Goal: Task Accomplishment & Management: Manage account settings

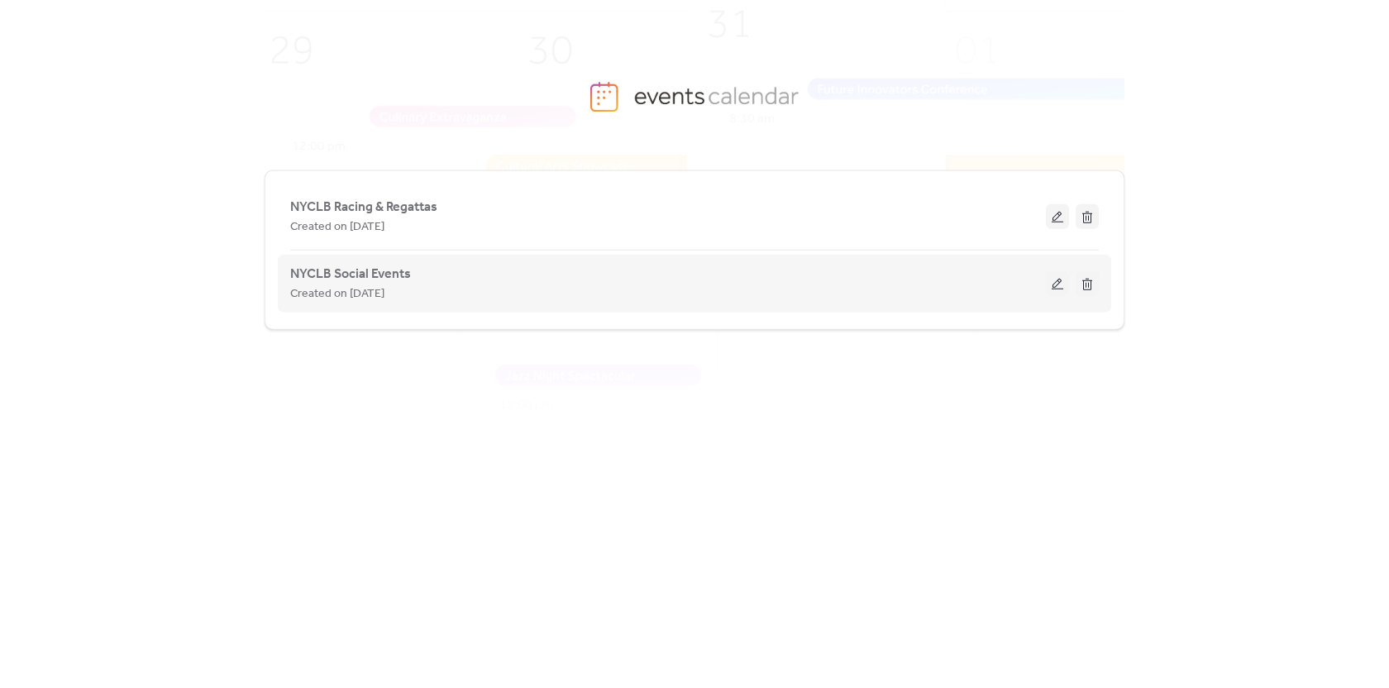
click at [827, 295] on div "Created on [DATE]" at bounding box center [668, 294] width 756 height 20
click at [570, 293] on div "Created on [DATE]" at bounding box center [668, 294] width 756 height 20
click at [1058, 284] on button at bounding box center [1057, 283] width 23 height 25
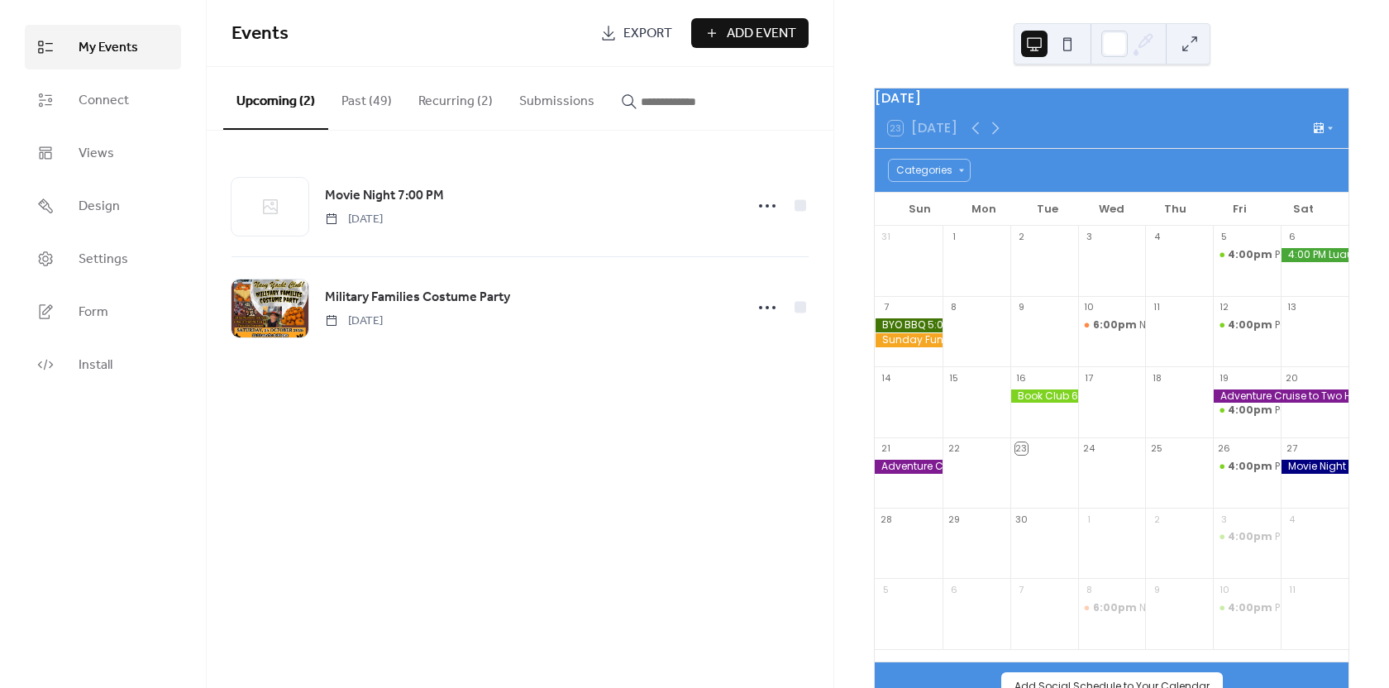
click at [751, 28] on span "Add Event" at bounding box center [761, 34] width 69 height 20
click at [382, 103] on button "Past (49)" at bounding box center [366, 97] width 77 height 61
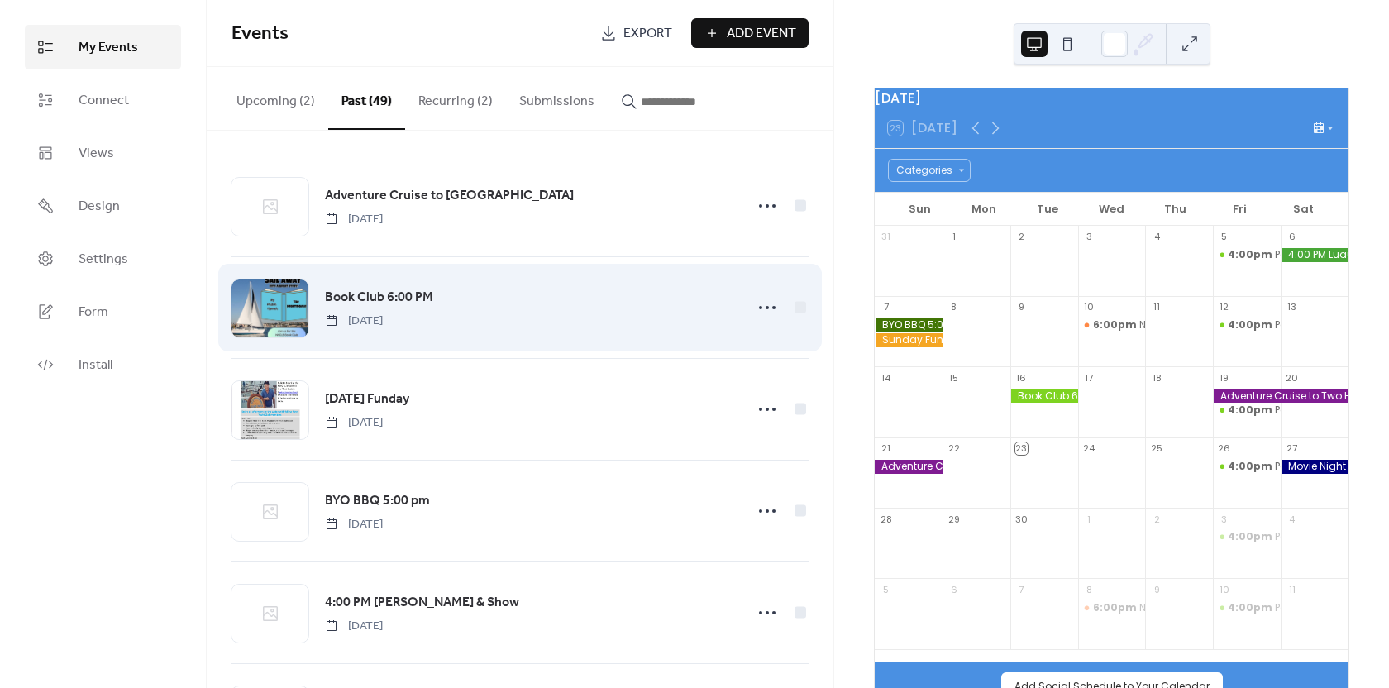
click at [539, 313] on div "Book Club 6:00 PM Tuesday, September 16, 2025" at bounding box center [529, 308] width 409 height 42
click at [765, 309] on icon at bounding box center [767, 307] width 26 height 26
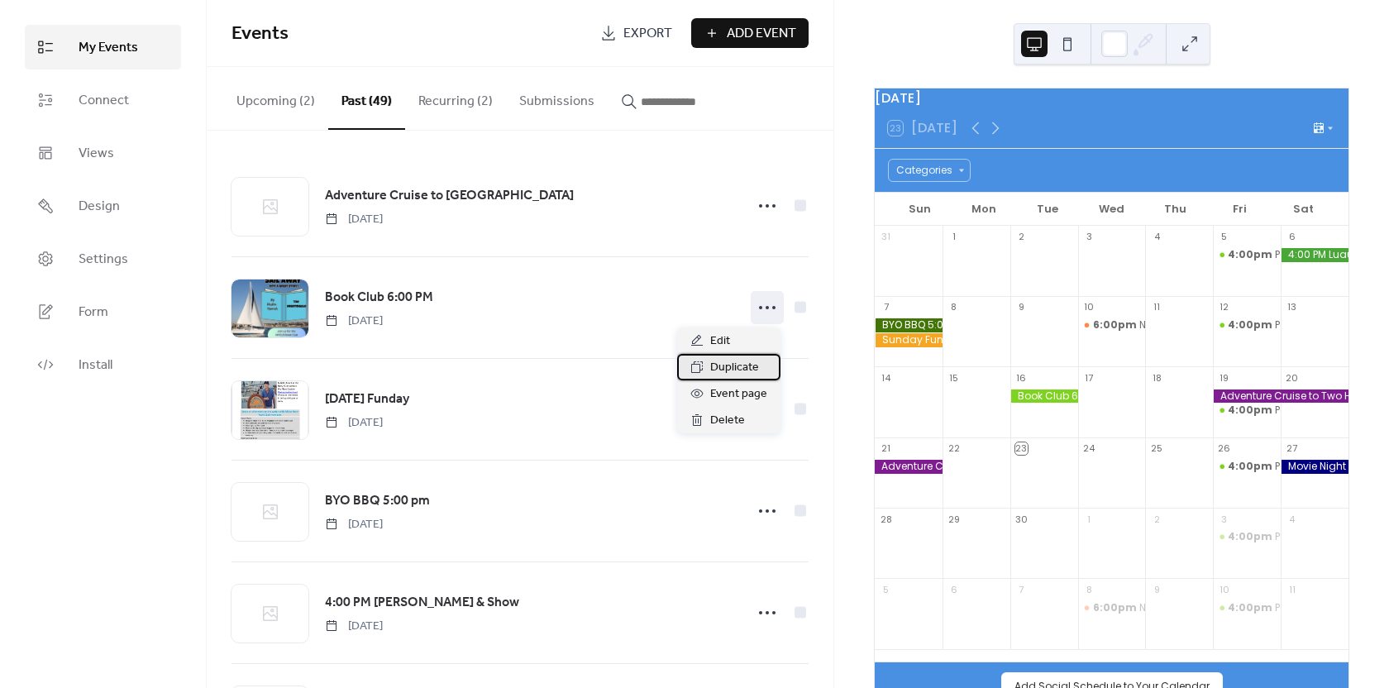
click at [733, 365] on span "Duplicate" at bounding box center [734, 368] width 49 height 20
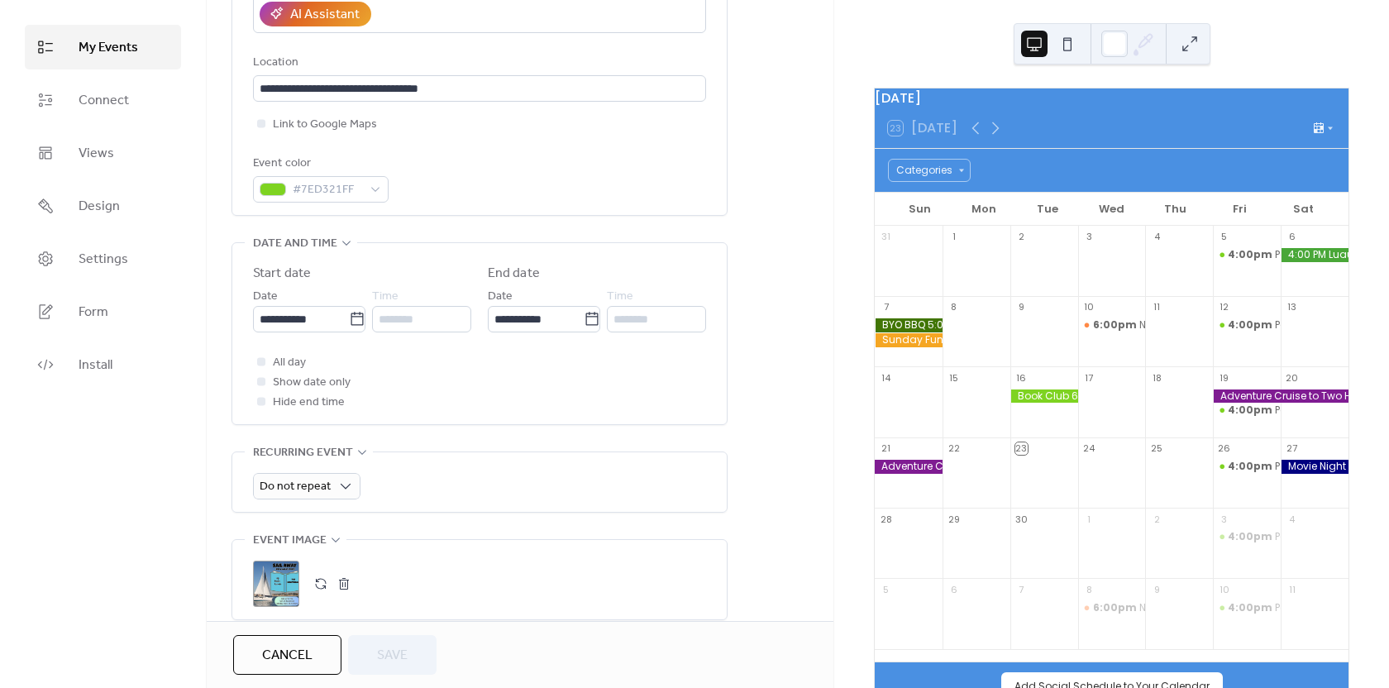
scroll to position [413, 0]
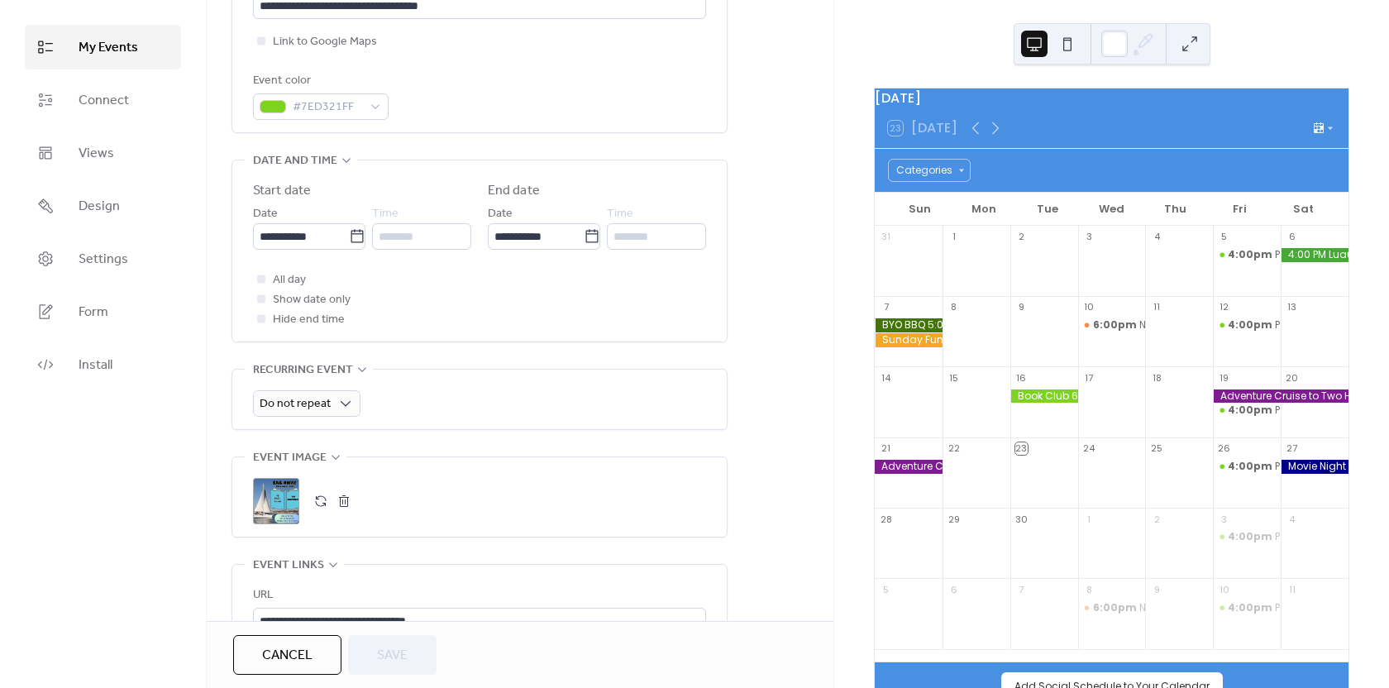
click at [344, 502] on button "button" at bounding box center [343, 500] width 23 height 23
click at [322, 500] on button "button" at bounding box center [320, 500] width 23 height 23
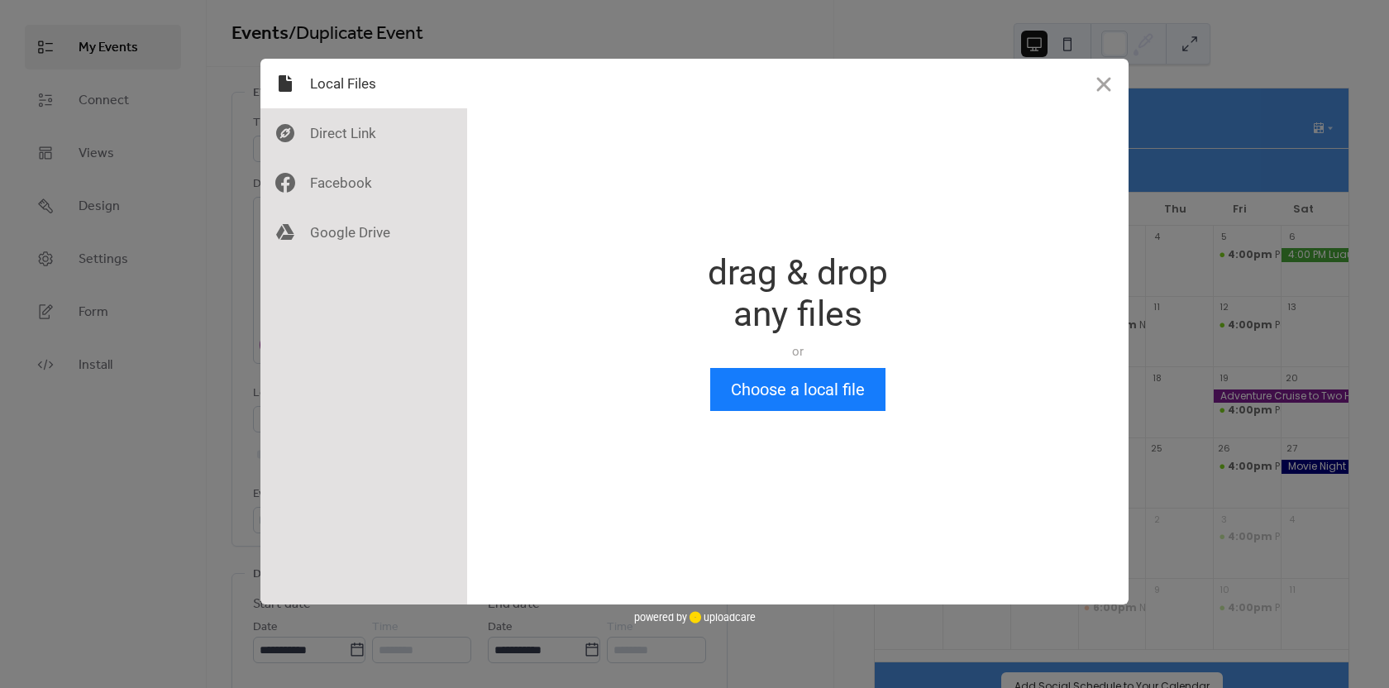
scroll to position [0, 0]
click at [816, 386] on button "Choose a local file" at bounding box center [797, 389] width 175 height 43
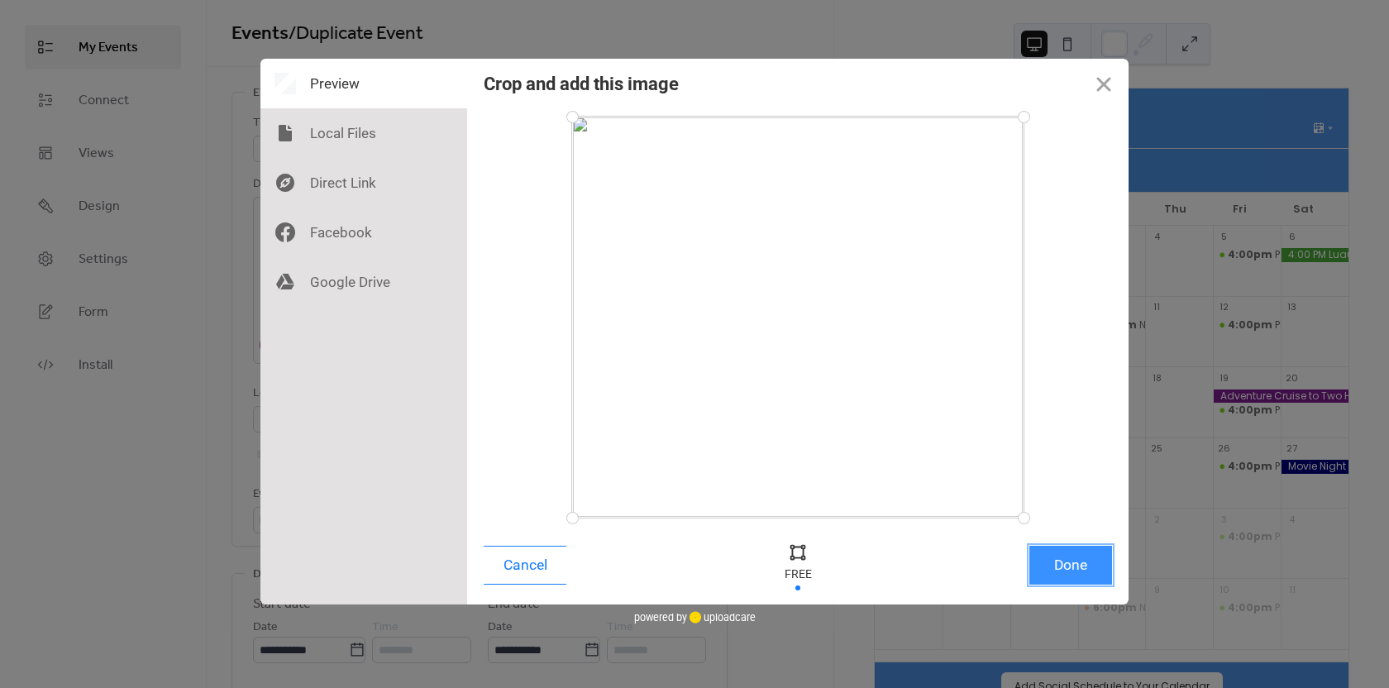
click at [1063, 570] on button "Done" at bounding box center [1070, 565] width 83 height 39
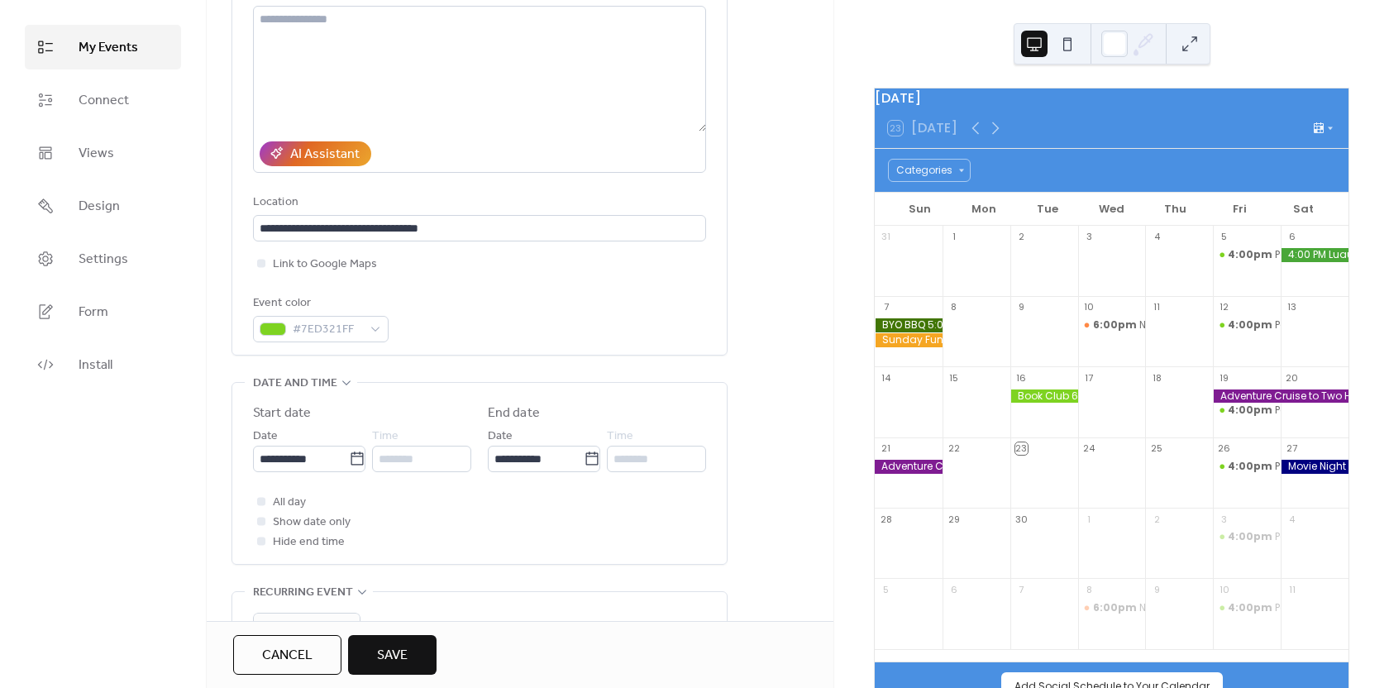
scroll to position [274, 0]
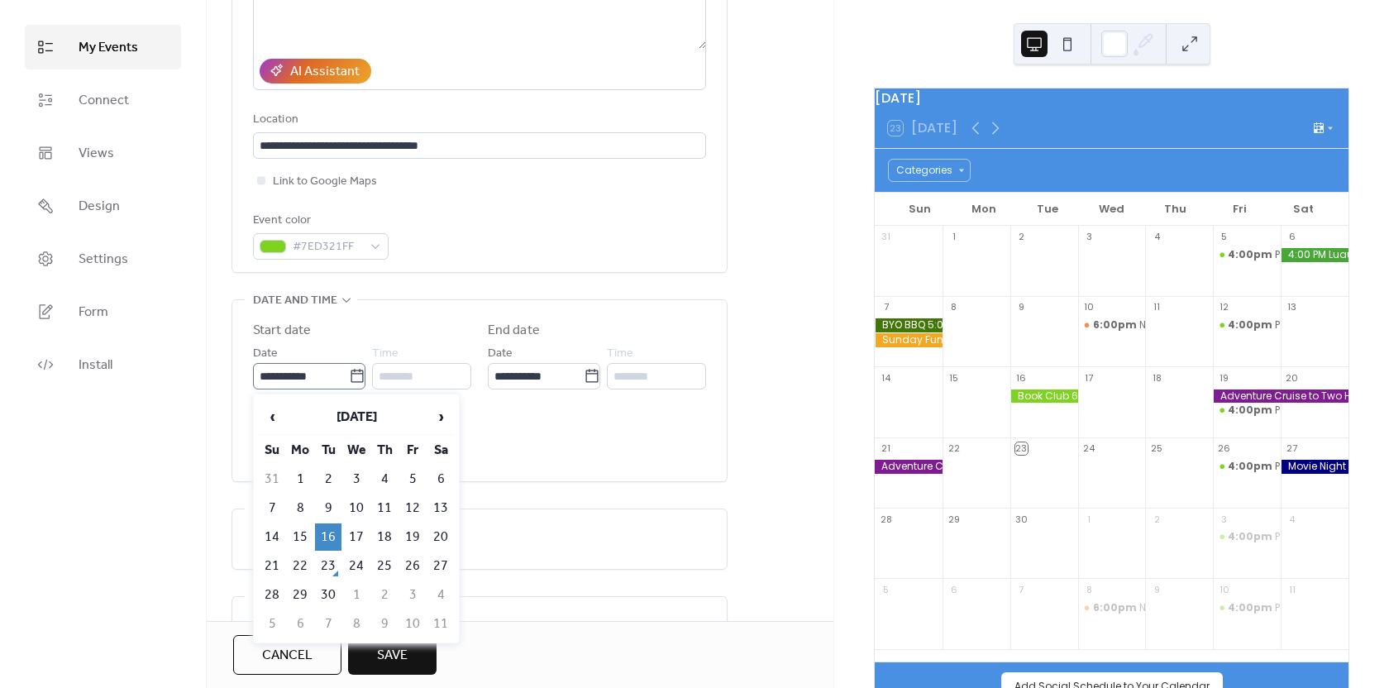
click at [355, 378] on icon at bounding box center [357, 376] width 17 height 17
click at [349, 378] on input "**********" at bounding box center [301, 376] width 96 height 26
click at [437, 417] on span "›" at bounding box center [440, 416] width 25 height 33
click at [330, 537] on td "14" at bounding box center [328, 536] width 26 height 27
type input "**********"
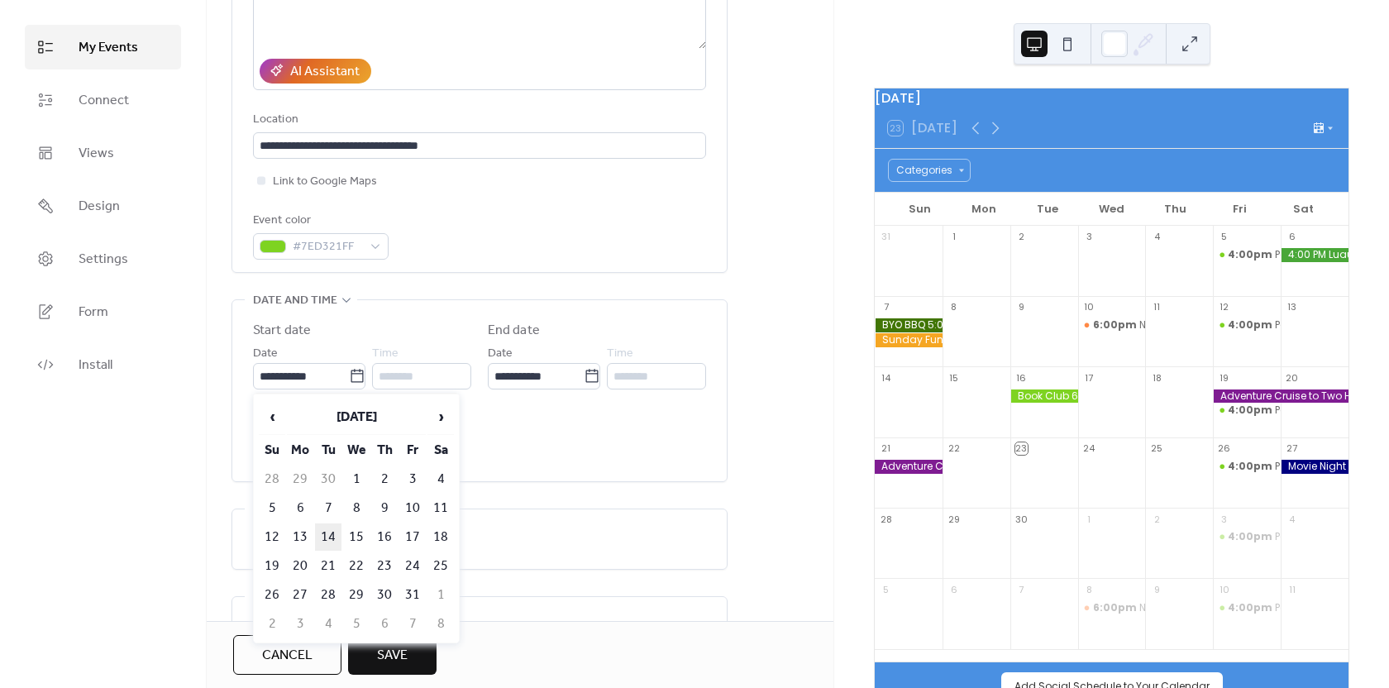
type input "**********"
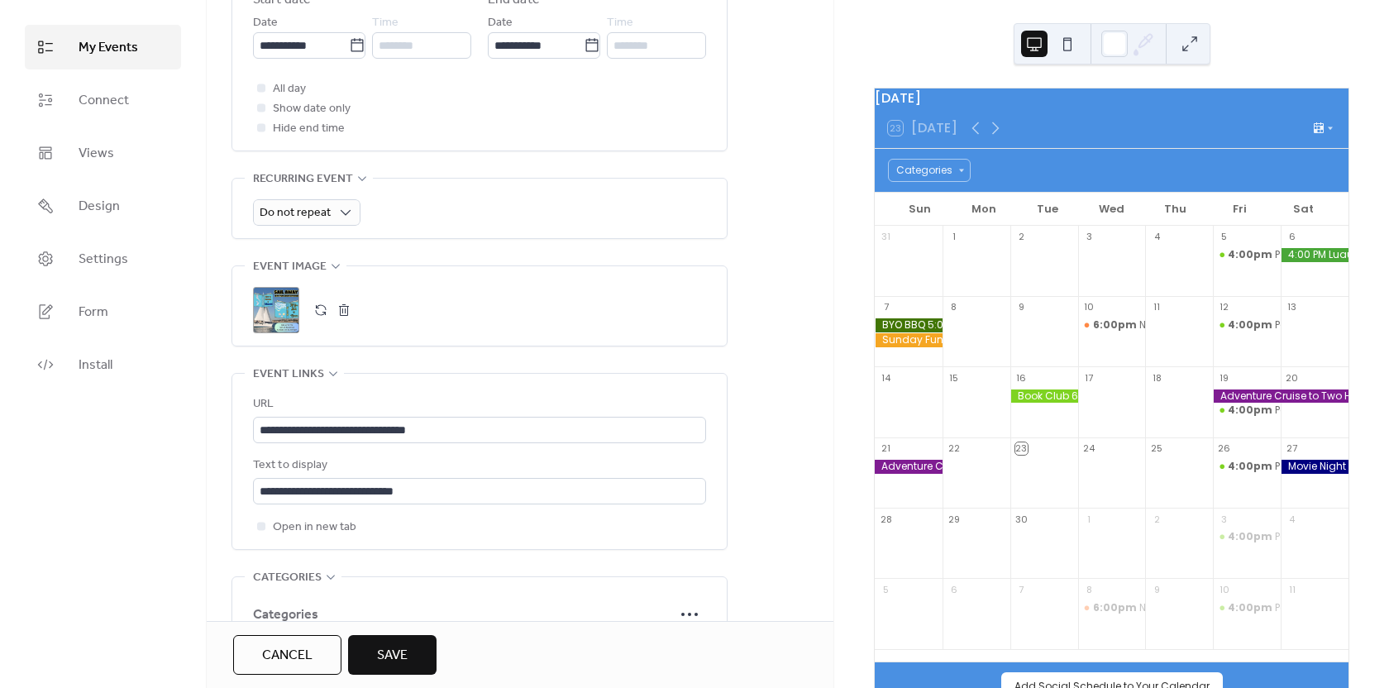
scroll to position [1, 0]
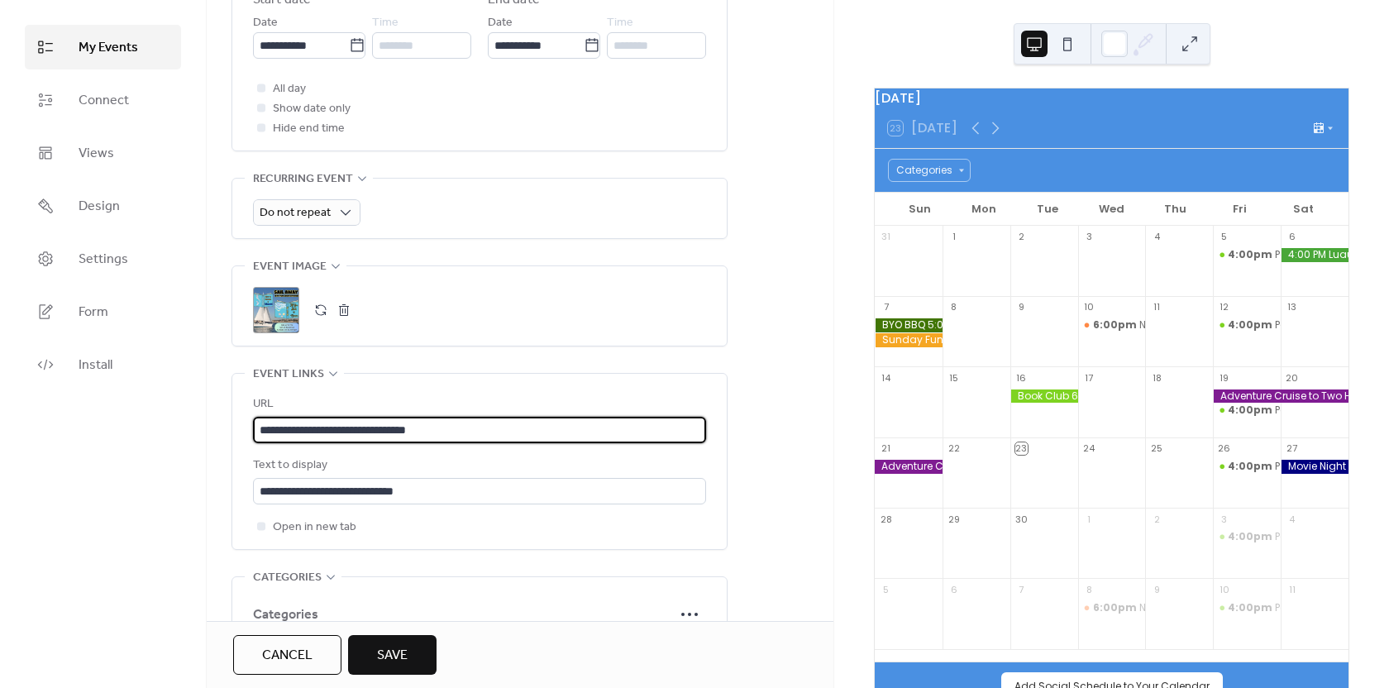
drag, startPoint x: 515, startPoint y: 434, endPoint x: 193, endPoint y: 434, distance: 322.4
click at [196, 433] on div "**********" at bounding box center [694, 344] width 1389 height 688
click at [379, 646] on span "Save" at bounding box center [392, 656] width 31 height 20
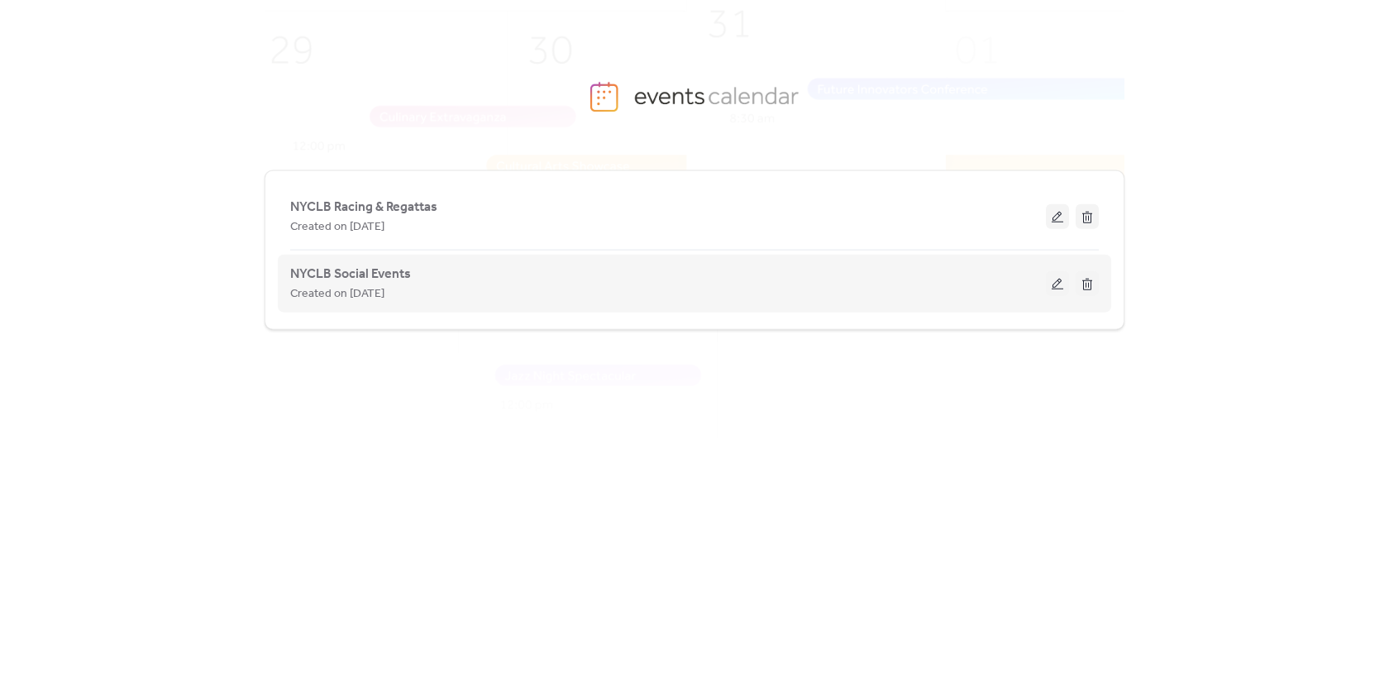
click at [1057, 288] on button at bounding box center [1057, 283] width 23 height 25
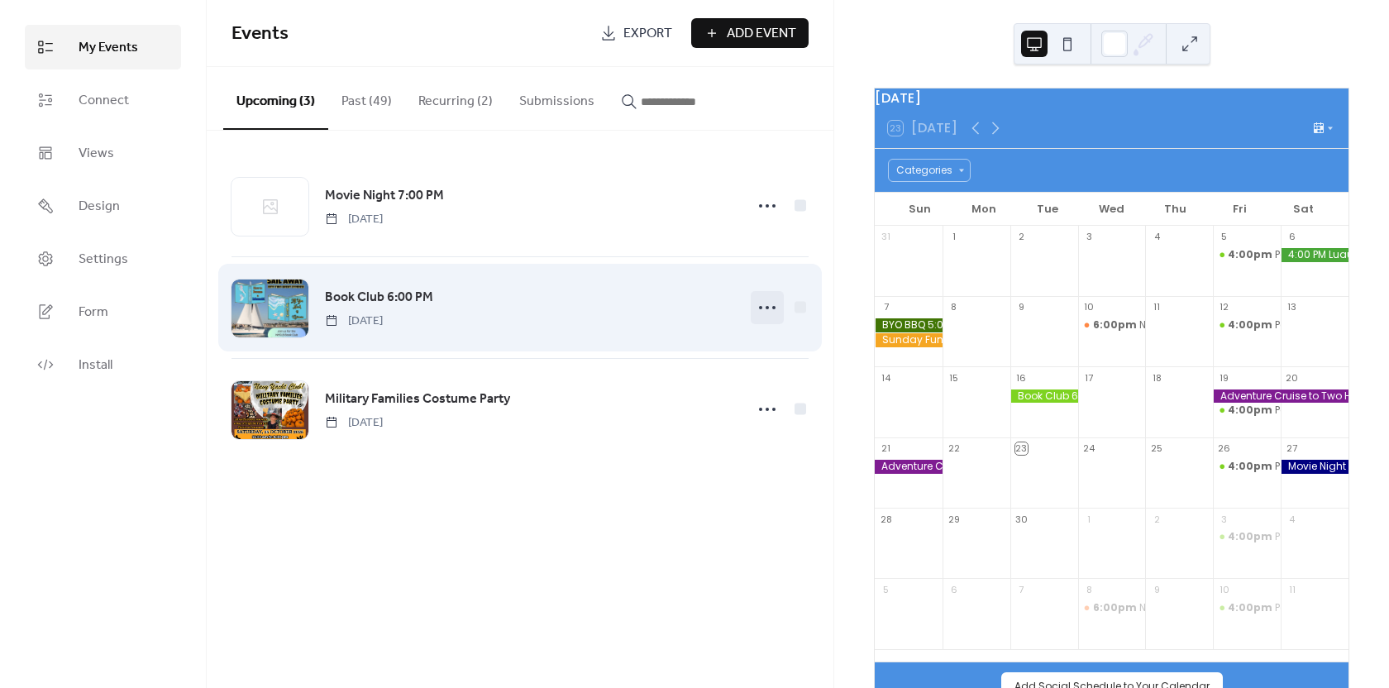
click at [763, 307] on icon at bounding box center [767, 307] width 26 height 26
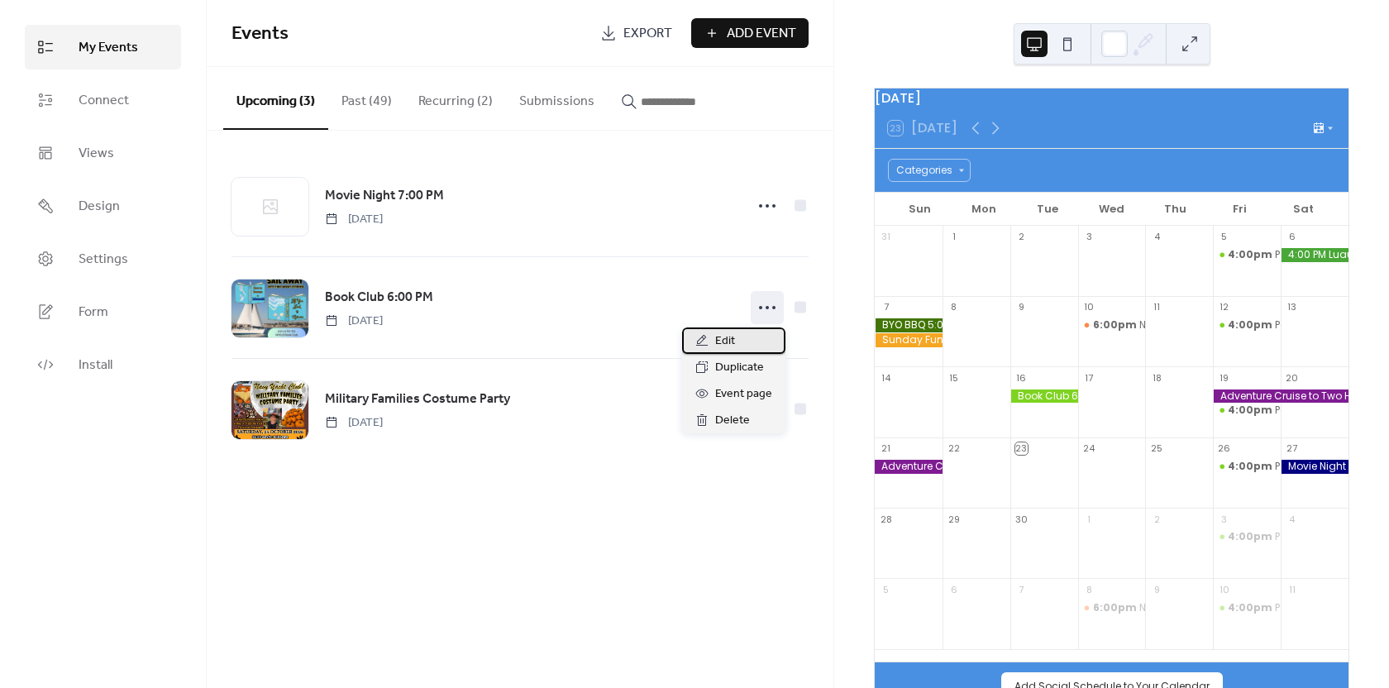
click at [718, 339] on span "Edit" at bounding box center [725, 341] width 20 height 20
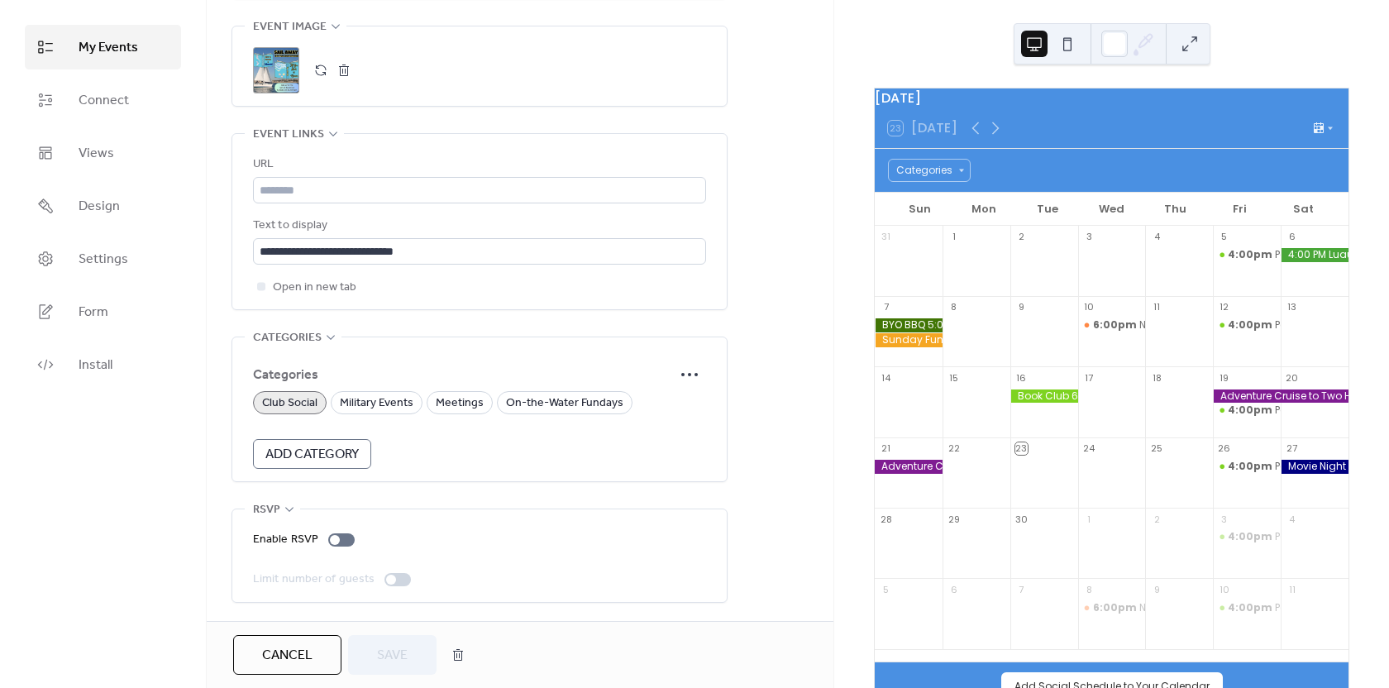
scroll to position [847, 0]
click at [404, 182] on input "text" at bounding box center [479, 190] width 453 height 26
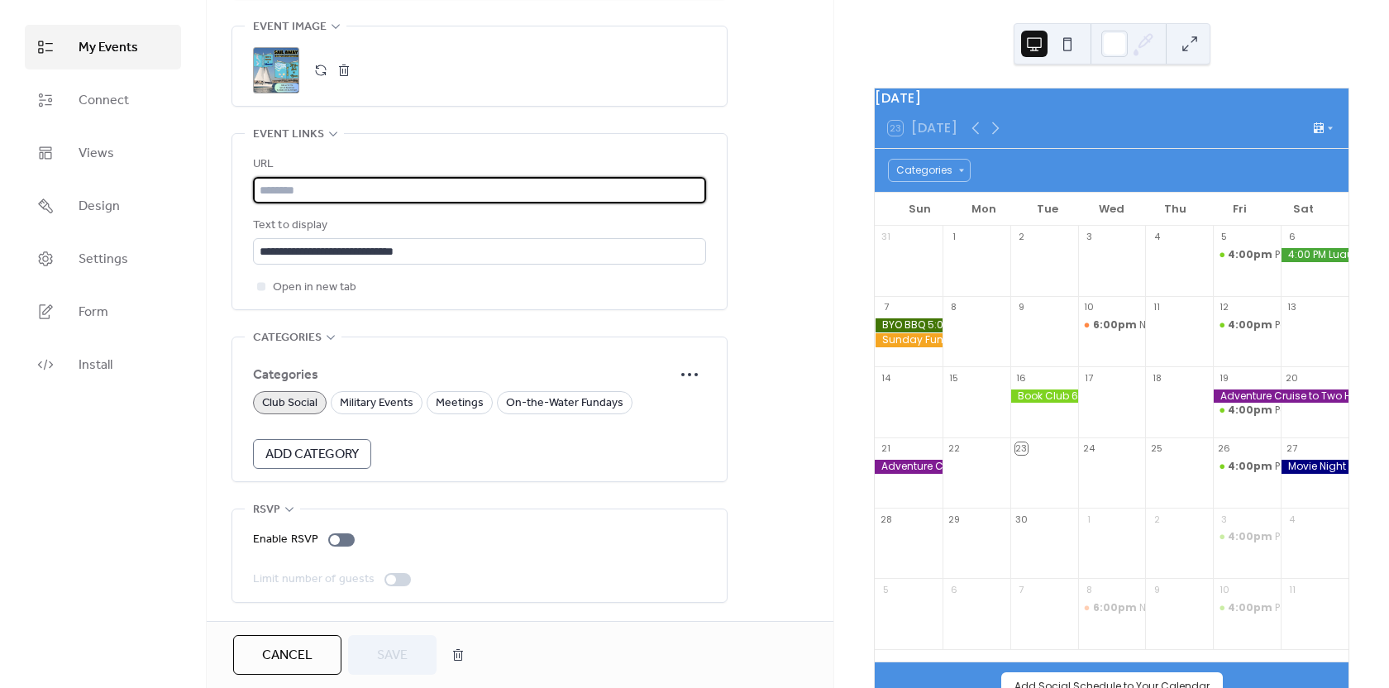
paste input "**********"
type input "**********"
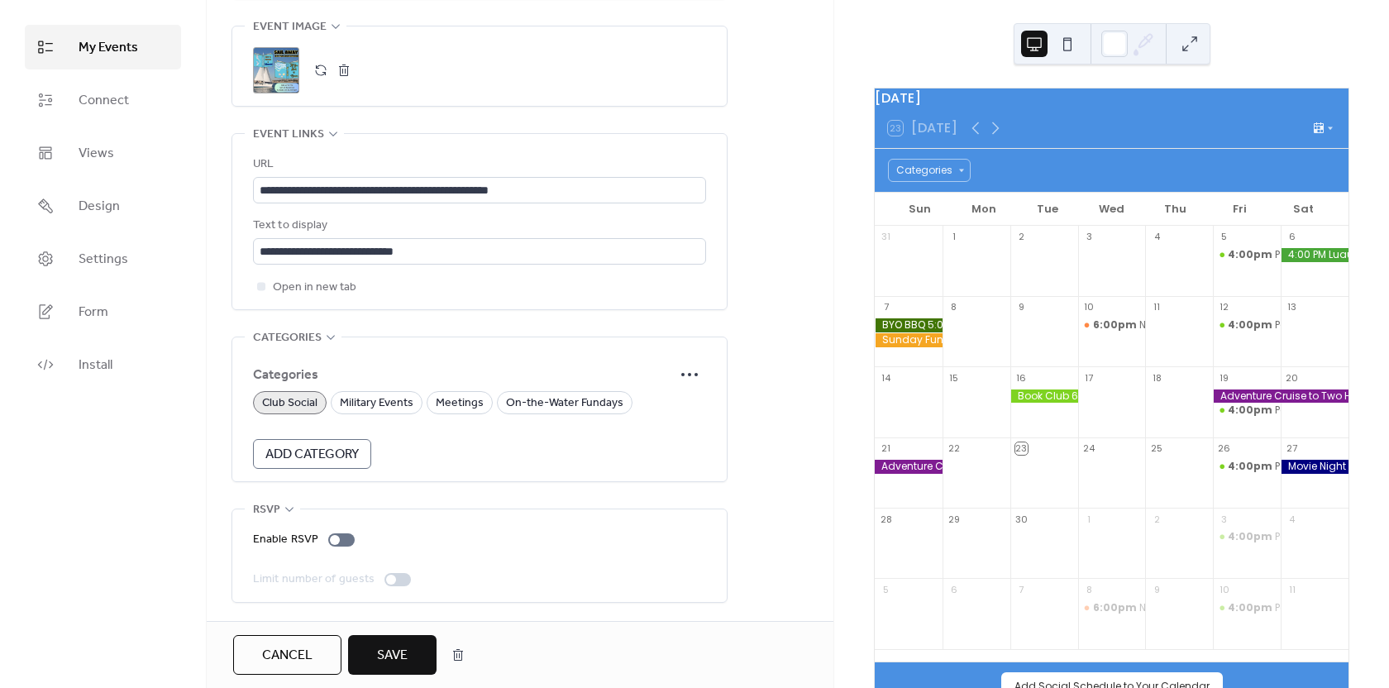
click at [390, 655] on span "Save" at bounding box center [392, 656] width 31 height 20
